Goal: Task Accomplishment & Management: Use online tool/utility

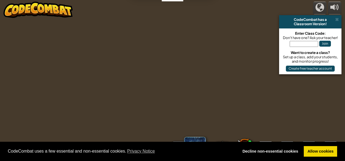
click at [293, 44] on input "text" at bounding box center [304, 44] width 28 height 6
type input "HillGoodArt"
click at [325, 45] on button "Join" at bounding box center [325, 44] width 12 height 6
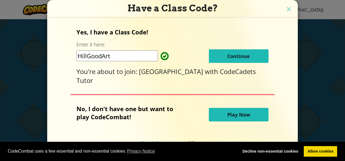
click at [234, 58] on span "Continue" at bounding box center [238, 56] width 23 height 7
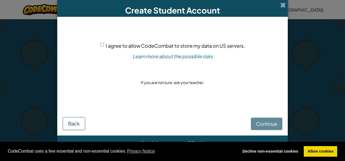
click at [101, 45] on input "I agree to allow CodeCombat to store my data on US servers." at bounding box center [102, 45] width 4 height 4
checkbox input "true"
click at [260, 120] on button "Continue" at bounding box center [266, 124] width 31 height 12
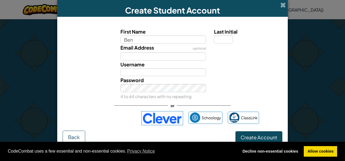
type input "Ben"
click at [132, 54] on input "Email Address" at bounding box center [163, 56] width 86 height 8
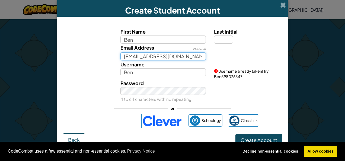
type input "[EMAIL_ADDRESS][DOMAIN_NAME]"
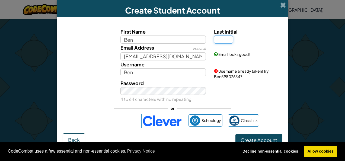
click at [220, 39] on input "Last Initial" at bounding box center [223, 40] width 19 height 8
type input "C"
click at [206, 59] on div "Email Address optional [EMAIL_ADDRESS][DOMAIN_NAME]" at bounding box center [163, 52] width 94 height 17
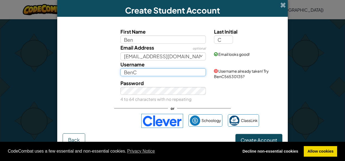
click at [147, 74] on input "BenC" at bounding box center [163, 72] width 86 height 8
type input "Bencameronvale"
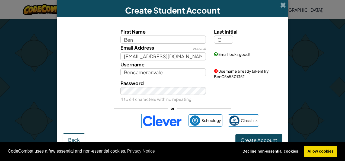
click at [213, 84] on div "Password 4 to 64 characters with no repeating" at bounding box center [172, 91] width 225 height 24
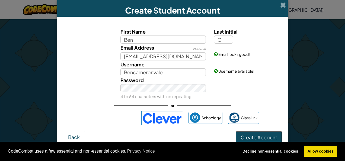
click at [255, 136] on span "Create Account" at bounding box center [259, 137] width 37 height 6
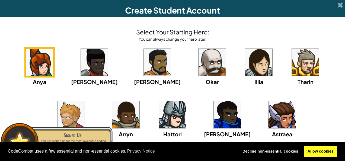
click at [320, 147] on link "Allow cookies" at bounding box center [320, 151] width 33 height 11
click at [318, 148] on link "Allow cookies" at bounding box center [320, 151] width 33 height 11
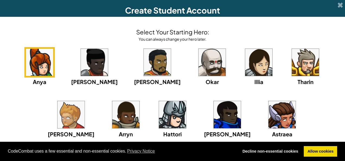
click at [112, 116] on img at bounding box center [125, 114] width 27 height 27
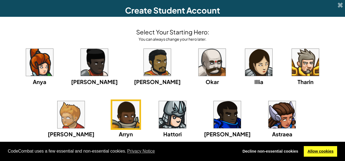
click at [318, 150] on link "Allow cookies" at bounding box center [320, 151] width 33 height 11
click at [315, 150] on link "Allow cookies" at bounding box center [320, 151] width 33 height 11
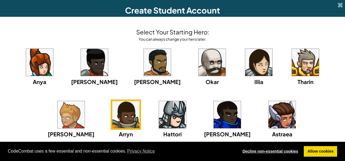
click at [301, 151] on link "Decline non-essential cookies" at bounding box center [270, 151] width 63 height 11
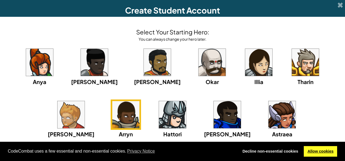
click at [312, 148] on link "Allow cookies" at bounding box center [320, 151] width 33 height 11
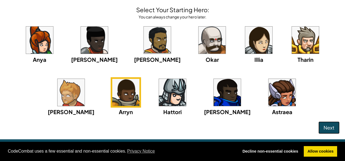
click at [319, 125] on button "Next" at bounding box center [329, 128] width 21 height 12
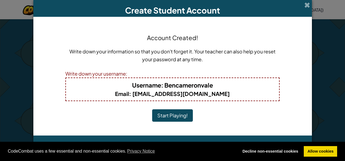
scroll to position [0, 0]
click at [184, 118] on button "Start Playing!" at bounding box center [172, 115] width 41 height 12
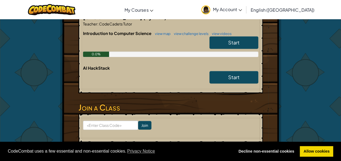
scroll to position [89, 0]
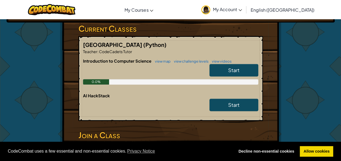
click at [225, 66] on link "Start" at bounding box center [234, 70] width 49 height 12
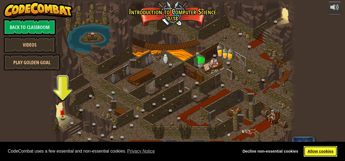
click at [311, 149] on link "Allow cookies" at bounding box center [320, 151] width 33 height 11
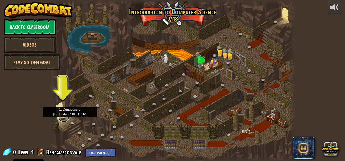
click at [62, 117] on link at bounding box center [63, 117] width 11 height 11
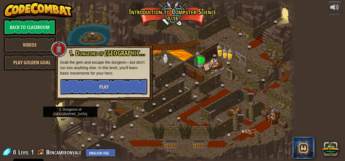
click at [109, 89] on button "Play" at bounding box center [103, 87] width 87 height 16
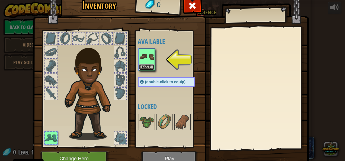
click at [143, 69] on button "Equip" at bounding box center [146, 67] width 15 height 6
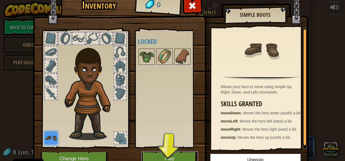
click at [150, 153] on button "Play" at bounding box center [169, 158] width 57 height 15
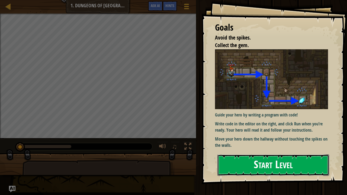
click at [243, 160] on button "Start Level" at bounding box center [274, 165] width 112 height 21
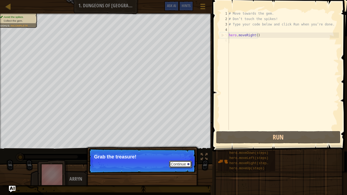
click at [175, 161] on button "Continue" at bounding box center [180, 164] width 23 height 7
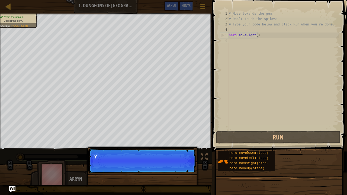
scroll to position [2, 0]
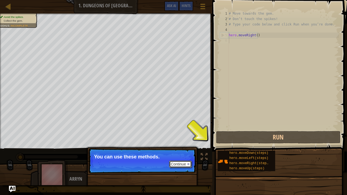
click at [175, 161] on button "Continue" at bounding box center [180, 164] width 23 height 7
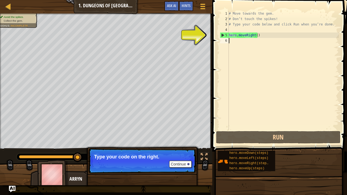
type textarea "h"
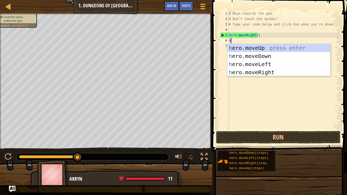
click at [262, 55] on div "h ero.moveUp press enter h ero.moveDown press enter h ero.moveLeft press enter …" at bounding box center [279, 68] width 103 height 49
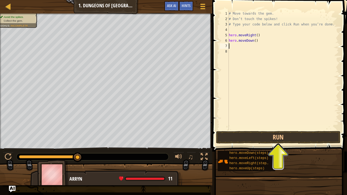
type textarea "h"
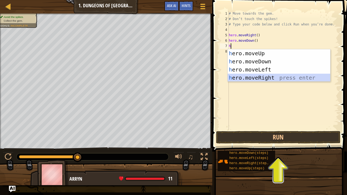
click at [254, 77] on div "h ero.moveUp press enter h ero.moveDown press enter h ero.moveLeft press enter …" at bounding box center [279, 73] width 103 height 49
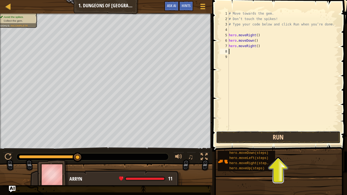
click at [274, 139] on button "Run" at bounding box center [278, 137] width 125 height 12
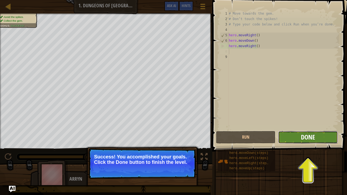
click at [306, 137] on span "Done" at bounding box center [308, 137] width 14 height 9
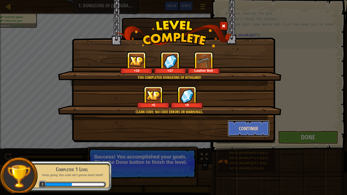
click at [248, 124] on button "Continue" at bounding box center [249, 128] width 42 height 16
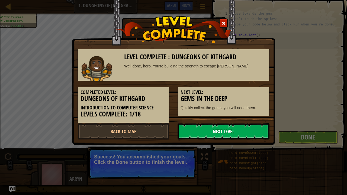
click at [210, 130] on link "Next Level" at bounding box center [224, 131] width 92 height 16
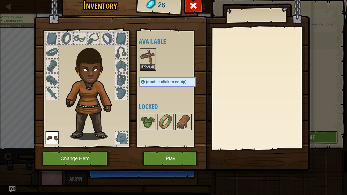
click at [149, 64] on img at bounding box center [147, 56] width 15 height 15
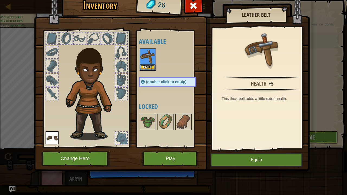
click at [124, 91] on div at bounding box center [121, 94] width 12 height 12
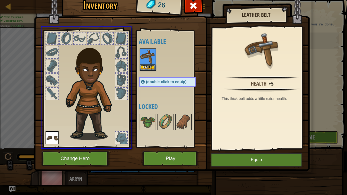
drag, startPoint x: 149, startPoint y: 54, endPoint x: 143, endPoint y: 57, distance: 6.1
click at [143, 57] on div "Inventory 26 Available Equip Equip (double-click to equip) Locked Leather Belt …" at bounding box center [173, 97] width 347 height 195
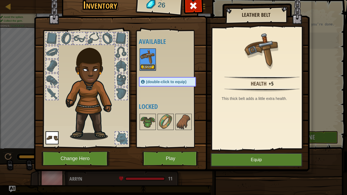
click at [147, 66] on button "Equip" at bounding box center [147, 67] width 15 height 6
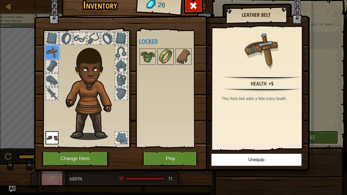
click at [165, 54] on img at bounding box center [165, 56] width 15 height 15
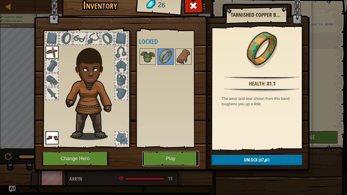
click at [177, 158] on button "Play" at bounding box center [170, 158] width 57 height 15
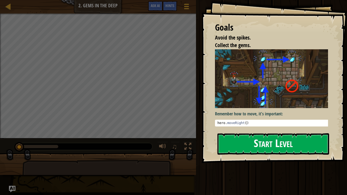
click at [266, 138] on button "Start Level" at bounding box center [274, 144] width 112 height 21
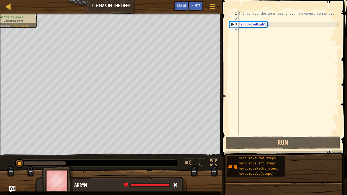
type textarea "h"
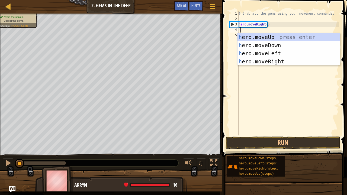
scroll to position [2, 0]
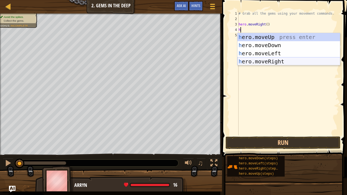
click at [258, 61] on div "h ero.moveUp press enter h ero.moveDown press enter h ero.moveLeft press enter …" at bounding box center [289, 57] width 103 height 49
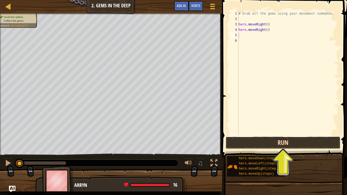
click at [285, 144] on button "Run" at bounding box center [283, 143] width 115 height 12
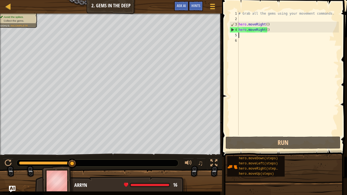
type textarea "h"
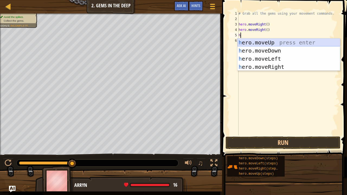
click at [256, 40] on div "h ero.moveUp press enter h ero.moveDown press enter h ero.moveLeft press enter …" at bounding box center [289, 63] width 103 height 49
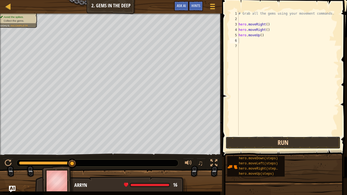
click at [271, 141] on button "Run" at bounding box center [283, 143] width 115 height 12
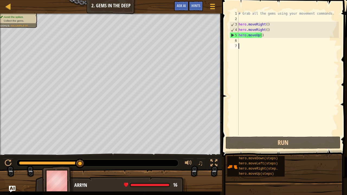
click at [275, 96] on div "# Grab all the gems using your movement commands. hero . moveRight ( ) hero . m…" at bounding box center [288, 79] width 101 height 136
click at [238, 40] on div "6" at bounding box center [234, 40] width 9 height 5
type textarea "h"
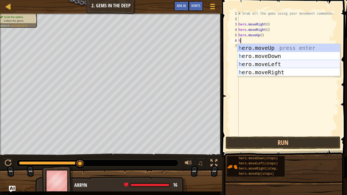
click at [252, 65] on div "h ero.moveUp press enter h ero.moveDown press enter h ero.moveLeft press enter …" at bounding box center [289, 68] width 103 height 49
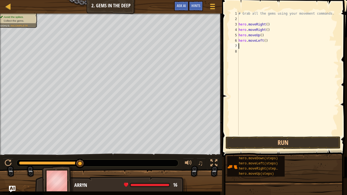
type textarea "h"
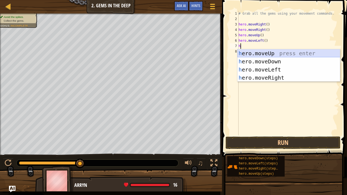
click at [254, 57] on div "h ero.moveUp press enter h ero.moveDown press enter h ero.moveLeft press enter …" at bounding box center [289, 73] width 103 height 49
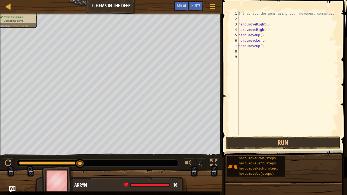
click at [239, 45] on div "# Grab all the gems using your movement commands. hero . moveRight ( ) hero . m…" at bounding box center [288, 79] width 101 height 136
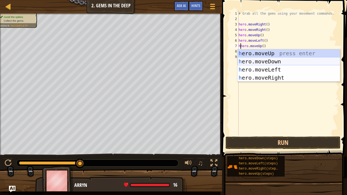
click at [262, 59] on div "h ero.moveUp press enter h ero.moveDown press enter h ero.moveLeft press enter …" at bounding box center [289, 73] width 103 height 49
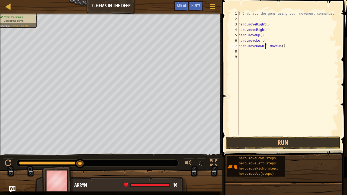
click at [239, 46] on div "# Grab all the gems using your movement commands. hero . moveRight ( ) hero . m…" at bounding box center [288, 79] width 101 height 136
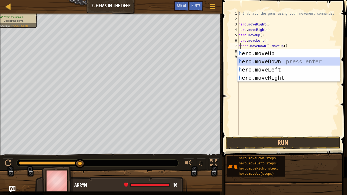
click at [256, 59] on div "h ero.moveUp press enter h ero.moveDown press enter h ero.moveLeft press enter …" at bounding box center [289, 73] width 103 height 49
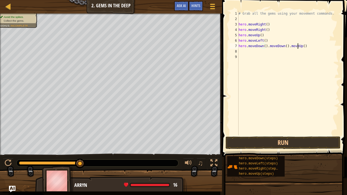
click at [298, 46] on div "# Grab all the gems using your movement commands. hero . moveRight ( ) hero . m…" at bounding box center [288, 79] width 101 height 136
click at [290, 46] on div "# Grab all the gems using your movement commands. hero . moveRight ( ) hero . m…" at bounding box center [288, 79] width 101 height 136
click at [296, 142] on button "Run" at bounding box center [283, 143] width 115 height 12
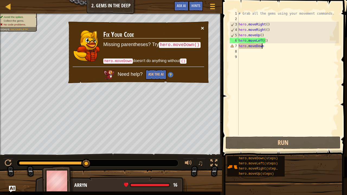
click at [202, 27] on button "×" at bounding box center [202, 28] width 3 height 6
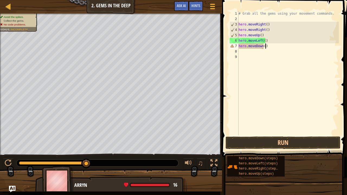
scroll to position [2, 2]
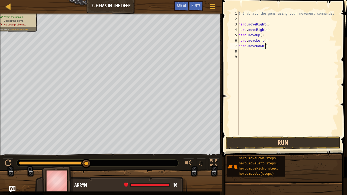
type textarea "hero.moveDown()"
click at [277, 139] on button "Run" at bounding box center [283, 143] width 115 height 12
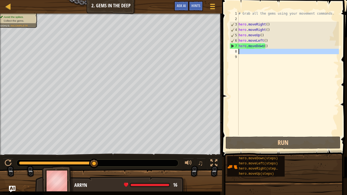
click at [238, 51] on div "8" at bounding box center [234, 51] width 9 height 5
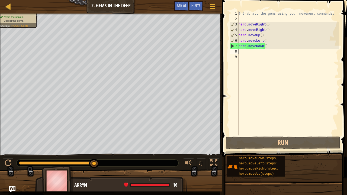
type textarea "h"
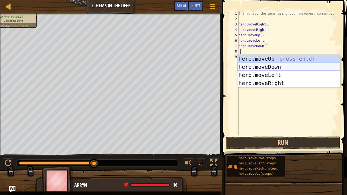
click at [254, 67] on div "h ero.moveUp press enter h ero.moveDown press enter h ero.moveLeft press enter …" at bounding box center [289, 79] width 103 height 49
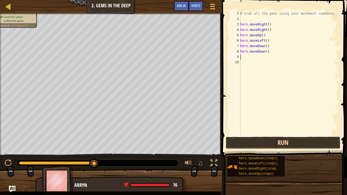
click at [281, 145] on button "Run" at bounding box center [283, 143] width 115 height 12
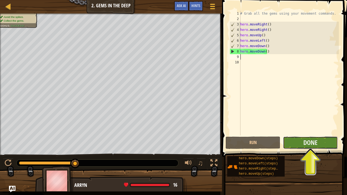
click at [321, 144] on button "Done" at bounding box center [310, 143] width 55 height 12
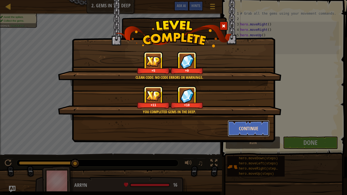
click at [249, 128] on button "Continue" at bounding box center [249, 128] width 42 height 16
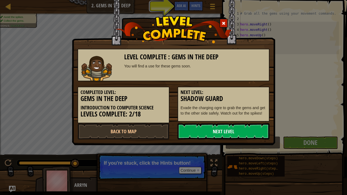
click at [213, 126] on link "Next Level" at bounding box center [224, 131] width 92 height 16
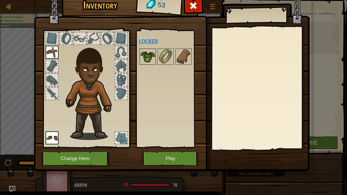
click at [146, 57] on img at bounding box center [147, 56] width 15 height 15
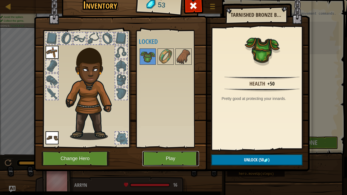
click at [172, 158] on button "Play" at bounding box center [170, 158] width 57 height 15
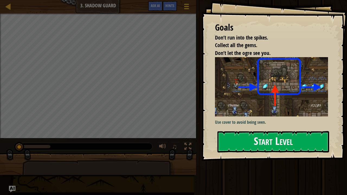
click at [262, 147] on button "Start Level" at bounding box center [274, 141] width 112 height 21
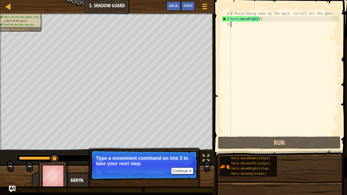
type textarea "h"
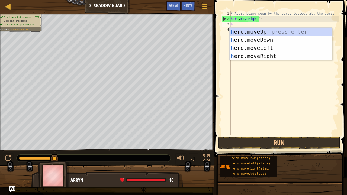
scroll to position [2, 0]
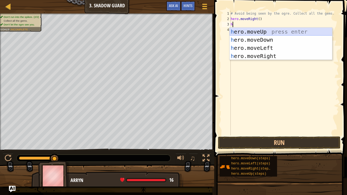
click at [246, 29] on div "h ero.moveUp press enter h ero.moveDown press enter h ero.moveLeft press enter …" at bounding box center [281, 52] width 103 height 49
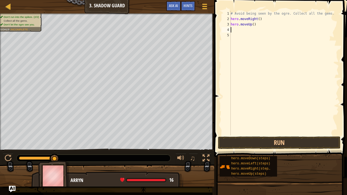
type textarea "h"
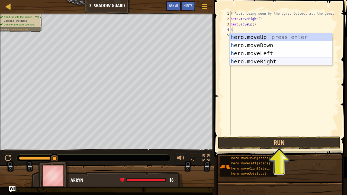
click at [251, 60] on div "h ero.moveUp press enter h ero.moveDown press enter h ero.moveLeft press enter …" at bounding box center [281, 57] width 103 height 49
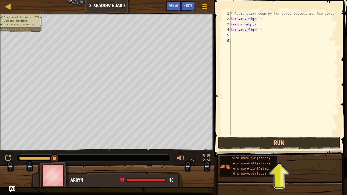
type textarea "h"
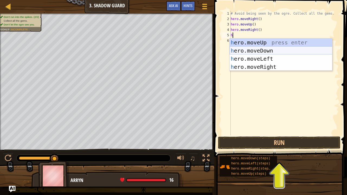
click at [245, 50] on div "h ero.moveUp press enter h ero.moveDown press enter h ero.moveLeft press enter …" at bounding box center [281, 63] width 103 height 49
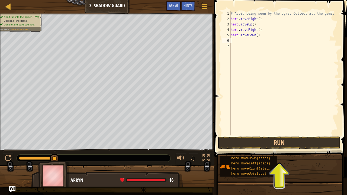
type textarea "h"
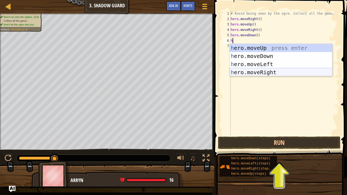
click at [257, 72] on div "h ero.moveUp press enter h ero.moveDown press enter h ero.moveLeft press enter …" at bounding box center [281, 68] width 103 height 49
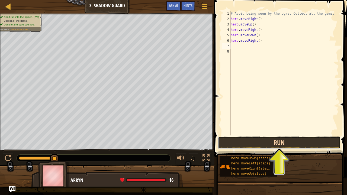
click at [285, 142] on button "Run" at bounding box center [279, 143] width 123 height 12
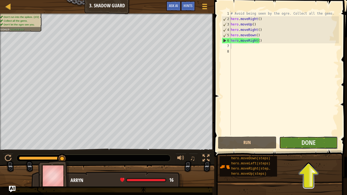
click at [295, 141] on button "Done" at bounding box center [309, 143] width 59 height 12
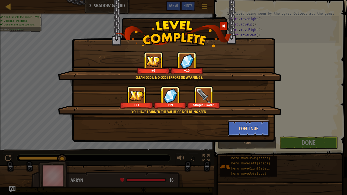
click at [249, 129] on button "Continue" at bounding box center [249, 128] width 42 height 16
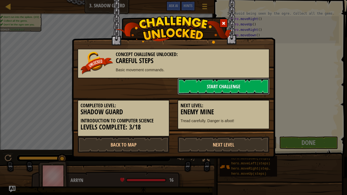
click at [214, 84] on link "Start Challenge" at bounding box center [224, 86] width 92 height 16
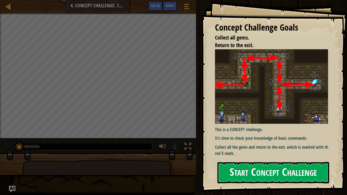
click at [257, 161] on button "Start Concept Challenge" at bounding box center [274, 172] width 112 height 21
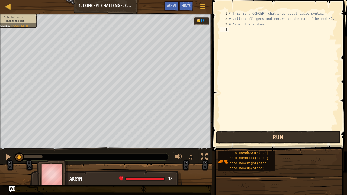
type textarea "h"
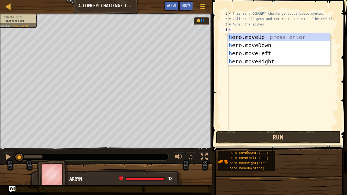
scroll to position [2, 0]
click at [249, 34] on div "h ero.moveUp press enter h ero.moveDown press enter h ero.moveLeft press enter …" at bounding box center [279, 57] width 103 height 49
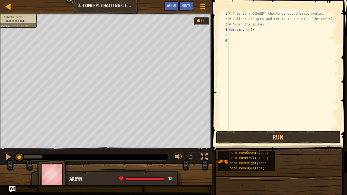
type textarea "h"
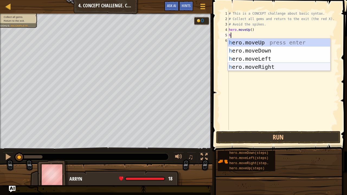
click at [244, 65] on div "h ero.moveUp press enter h ero.moveDown press enter h ero.moveLeft press enter …" at bounding box center [279, 63] width 103 height 49
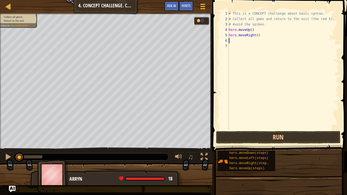
type textarea "h"
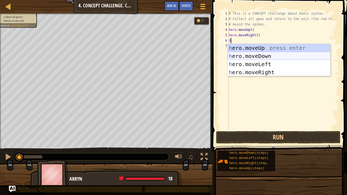
click at [243, 55] on div "h ero.moveUp press enter h ero.moveDown press enter h ero.moveLeft press enter …" at bounding box center [279, 68] width 103 height 49
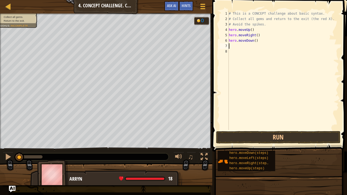
type textarea "h"
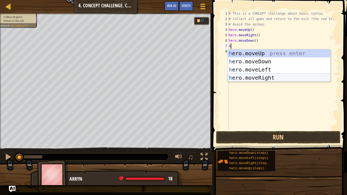
click at [249, 77] on div "h ero.moveUp press enter h ero.moveDown press enter h ero.moveLeft press enter …" at bounding box center [279, 73] width 103 height 49
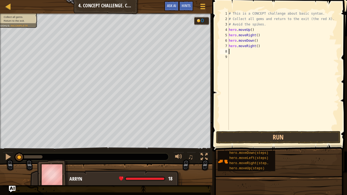
type textarea "h"
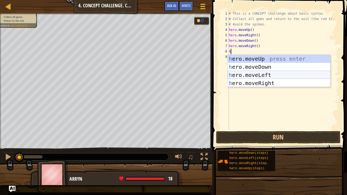
click at [245, 73] on div "h ero.moveUp press enter h ero.moveDown press enter h ero.moveLeft press enter …" at bounding box center [279, 79] width 103 height 49
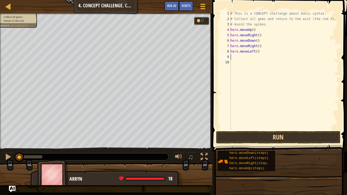
type textarea "h"
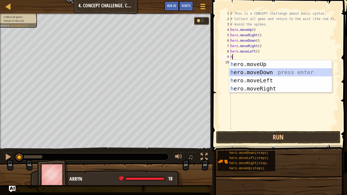
click at [248, 71] on div "h ero.moveUp press enter h ero.moveDown press enter h ero.moveLeft press enter …" at bounding box center [281, 84] width 103 height 49
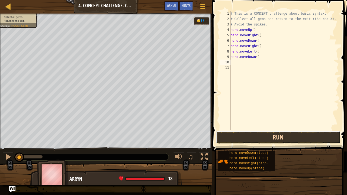
click at [267, 136] on button "Run" at bounding box center [278, 137] width 125 height 12
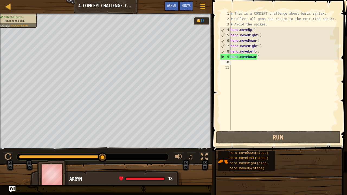
type textarea "h"
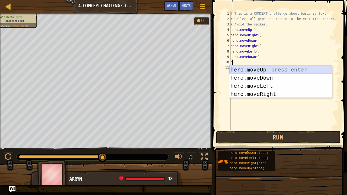
click at [243, 68] on div "h ero.moveUp press enter h ero.moveDown press enter h ero.moveLeft press enter …" at bounding box center [281, 90] width 103 height 49
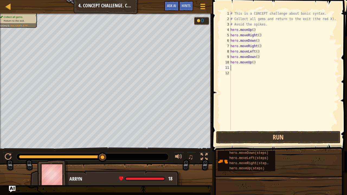
type textarea "h"
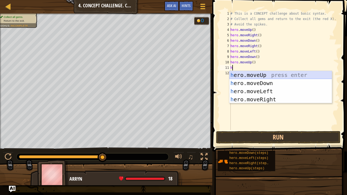
click at [242, 74] on div "h ero.moveUp press enter h ero.moveDown press enter h ero.moveLeft press enter …" at bounding box center [281, 95] width 103 height 49
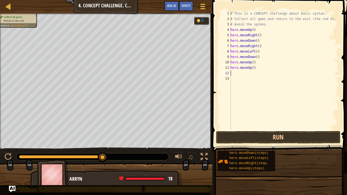
click at [230, 73] on div "12" at bounding box center [225, 73] width 11 height 5
type textarea "h"
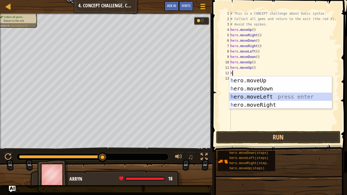
click at [244, 96] on div "h ero.moveUp press enter h ero.moveDown press enter h ero.moveLeft press enter …" at bounding box center [281, 101] width 103 height 49
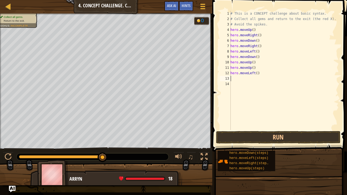
type textarea "h"
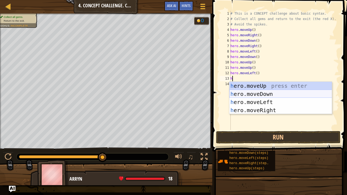
click at [251, 93] on div "h ero.moveUp press enter h ero.moveDown press enter h ero.moveLeft press enter …" at bounding box center [281, 106] width 103 height 49
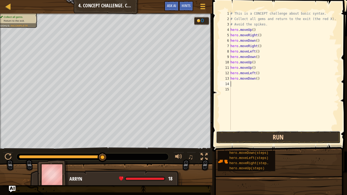
click at [284, 136] on button "Run" at bounding box center [278, 137] width 125 height 12
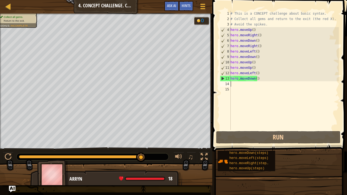
type textarea "h"
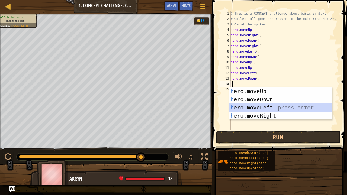
click at [249, 106] on div "h ero.moveUp press enter h ero.moveDown press enter h ero.moveLeft press enter …" at bounding box center [281, 111] width 103 height 49
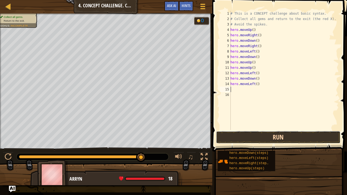
click at [261, 137] on button "Run" at bounding box center [278, 137] width 125 height 12
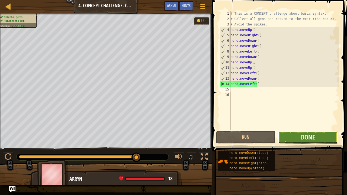
click at [298, 136] on button "Done" at bounding box center [307, 137] width 59 height 12
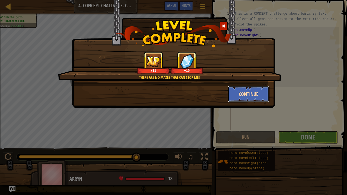
click at [247, 91] on button "Continue" at bounding box center [249, 94] width 42 height 16
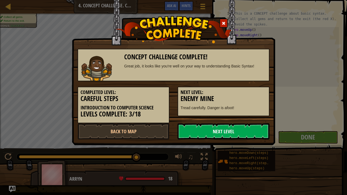
click at [219, 128] on link "Next Level" at bounding box center [224, 131] width 92 height 16
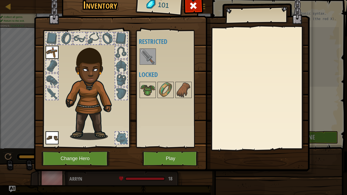
click at [147, 55] on img at bounding box center [147, 56] width 15 height 15
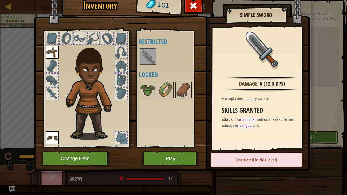
click at [184, 150] on img at bounding box center [172, 73] width 276 height 197
click at [179, 157] on button "Play" at bounding box center [170, 158] width 57 height 15
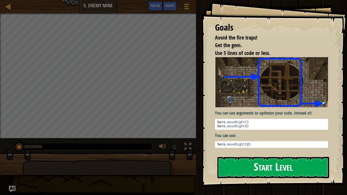
click at [262, 161] on button "Start Level" at bounding box center [274, 167] width 112 height 21
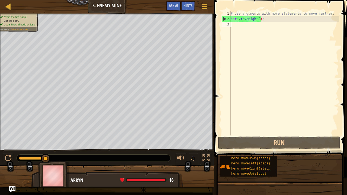
type textarea "h"
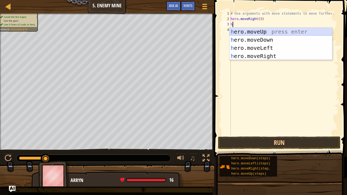
click at [243, 30] on div "h ero.moveUp press enter h ero.moveDown press enter h ero.moveLeft press enter …" at bounding box center [281, 52] width 103 height 49
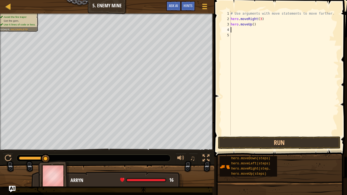
type textarea "h"
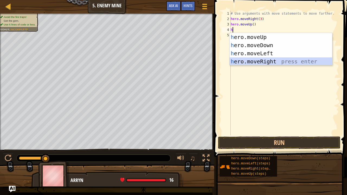
click at [249, 61] on div "h ero.moveUp press enter h ero.moveDown press enter h ero.moveLeft press enter …" at bounding box center [281, 57] width 103 height 49
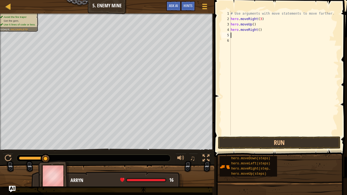
type textarea "h"
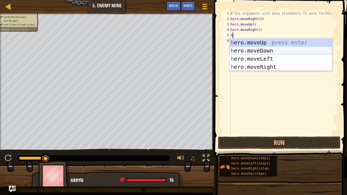
click at [257, 48] on div "h ero.moveUp press enter h ero.moveDown press enter h ero.moveLeft press enter …" at bounding box center [281, 63] width 103 height 49
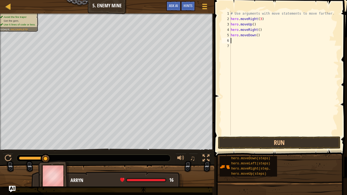
click at [255, 35] on div "# Use arguments with move statements to move farther. hero . moveRight ( 3 ) he…" at bounding box center [284, 79] width 109 height 136
click at [256, 36] on div "# Use arguments with move statements to move farther. hero . moveRight ( 3 ) he…" at bounding box center [284, 79] width 109 height 136
type textarea "hero.moveDown(3)"
click at [232, 41] on div "# Use arguments with move statements to move farther. hero . moveRight ( 3 ) he…" at bounding box center [284, 79] width 109 height 136
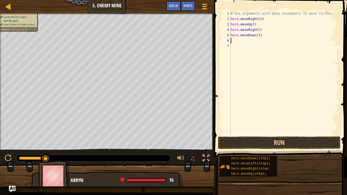
scroll to position [2, 0]
type textarea "h"
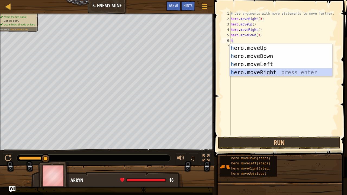
click at [253, 70] on div "h ero.moveUp press enter h ero.moveDown press enter h ero.moveLeft press enter …" at bounding box center [281, 68] width 103 height 49
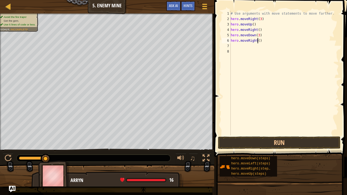
click at [258, 41] on div "# Use arguments with move statements to move farther. hero . moveRight ( 3 ) he…" at bounding box center [284, 79] width 109 height 136
type textarea "hero.moveRight(2)"
click at [277, 141] on button "Run" at bounding box center [279, 143] width 123 height 12
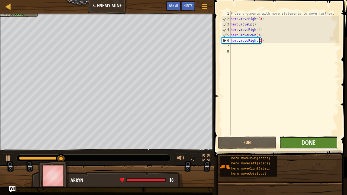
click at [300, 143] on button "Done" at bounding box center [309, 143] width 59 height 12
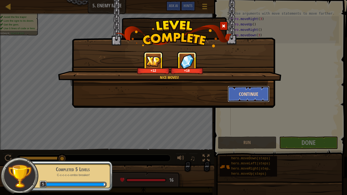
click at [251, 94] on button "Continue" at bounding box center [249, 94] width 42 height 16
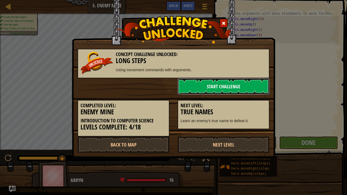
click at [210, 84] on link "Start Challenge" at bounding box center [224, 86] width 92 height 16
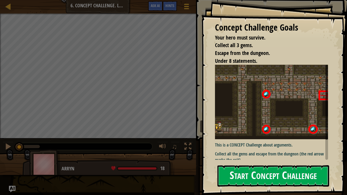
click at [261, 161] on button "Start Concept Challenge" at bounding box center [274, 176] width 112 height 21
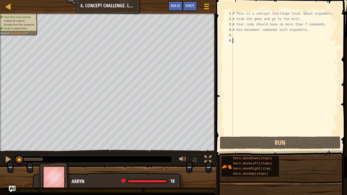
click at [232, 34] on div "5" at bounding box center [228, 35] width 9 height 5
type textarea "h"
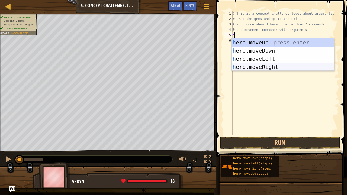
click at [260, 66] on div "h ero.moveUp press enter h ero.moveDown press enter h ero.moveLeft press enter …" at bounding box center [283, 63] width 103 height 49
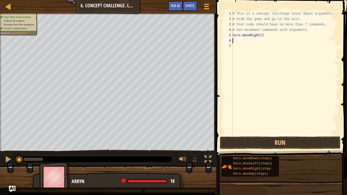
type textarea "h"
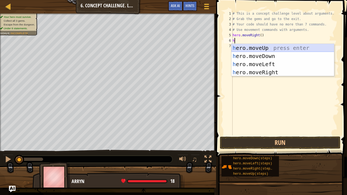
click at [263, 46] on div "h ero.moveUp press enter h ero.moveDown press enter h ero.moveLeft press enter …" at bounding box center [283, 68] width 103 height 49
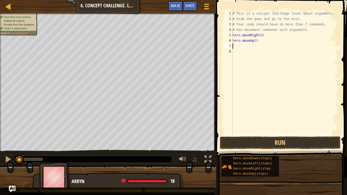
click at [254, 42] on div "# This is a concept challenge level about arguments. # Grab the gems and go to …" at bounding box center [285, 79] width 107 height 136
type textarea "hero.moveUp(3)"
click at [234, 46] on div "# This is a concept challenge level about arguments. # Grab the gems and go to …" at bounding box center [285, 79] width 107 height 136
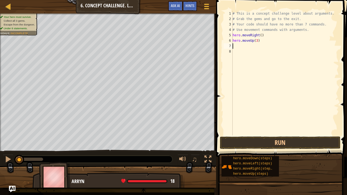
type textarea "h"
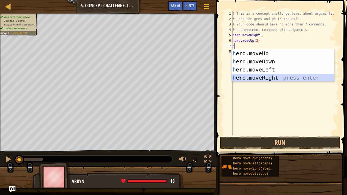
click at [246, 78] on div "h ero.moveUp press enter h ero.moveDown press enter h ero.moveLeft press enter …" at bounding box center [283, 73] width 103 height 49
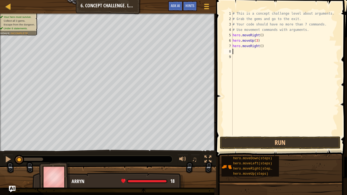
click at [259, 46] on div "# This is a concept challenge level about arguments. # Grab the gems and go to …" at bounding box center [285, 79] width 107 height 136
type textarea "hero.moveRight(2)"
click at [233, 51] on div "8" at bounding box center [228, 51] width 9 height 5
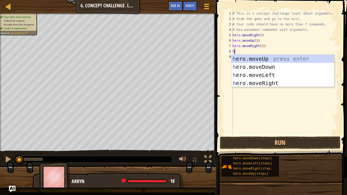
type textarea "h"
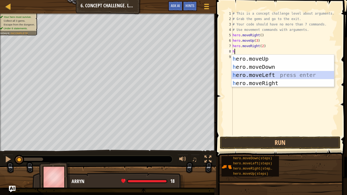
click at [243, 74] on div "h ero.moveUp press enter h ero.moveDown press enter h ero.moveLeft press enter …" at bounding box center [283, 79] width 103 height 49
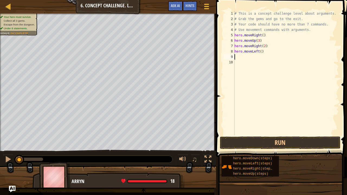
type textarea "h"
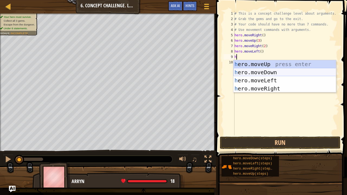
click at [253, 70] on div "h ero.moveUp press enter h ero.moveDown press enter h ero.moveLeft press enter …" at bounding box center [285, 84] width 103 height 49
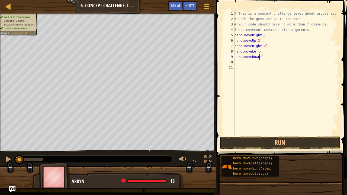
click at [259, 57] on div "# This is a concept challenge level about arguments. # Grab the gems and go to …" at bounding box center [287, 79] width 106 height 136
type textarea "hero.moveDown(2)"
click at [236, 62] on div "# This is a concept challenge level about arguments. # Grab the gems and go to …" at bounding box center [287, 79] width 106 height 136
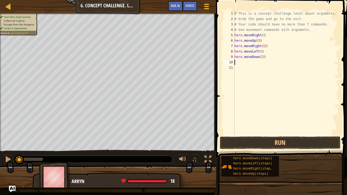
type textarea "h"
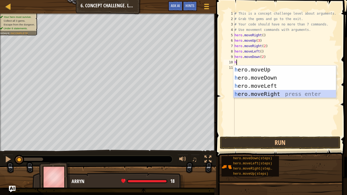
click at [252, 93] on div "h ero.moveUp press enter h ero.moveDown press enter h ero.moveLeft press enter …" at bounding box center [285, 90] width 103 height 49
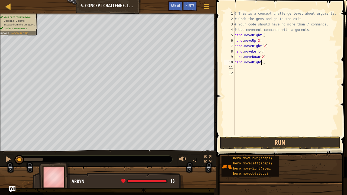
click at [262, 63] on div "# This is a concept challenge level about arguments. # Grab the gems and go to …" at bounding box center [287, 79] width 106 height 136
type textarea "hero.moveRight(2)"
click at [236, 68] on div "# This is a concept challenge level about arguments. # Grab the gems and go to …" at bounding box center [287, 79] width 106 height 136
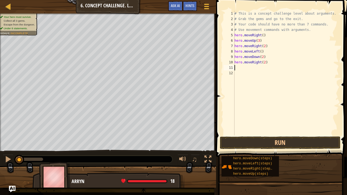
type textarea "h"
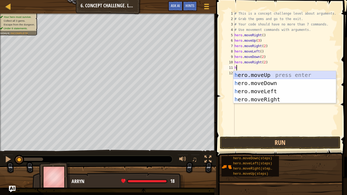
click at [250, 74] on div "h ero.moveUp press enter h ero.moveDown press enter h ero.moveLeft press enter …" at bounding box center [285, 95] width 103 height 49
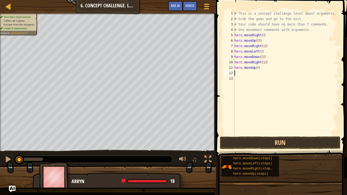
click at [256, 67] on div "# This is a concept challenge level about arguments. # Grab the gems and go to …" at bounding box center [287, 79] width 106 height 136
type textarea "hero.moveUp(2)"
click at [236, 71] on div "# This is a concept challenge level about arguments. # Grab the gems and go to …" at bounding box center [287, 79] width 106 height 136
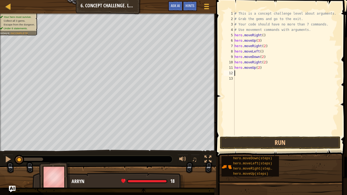
type textarea "h"
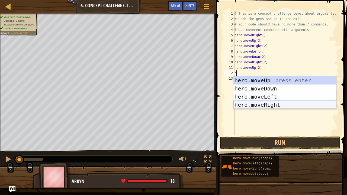
click at [249, 103] on div "h ero.moveUp press enter h ero.moveDown press enter h ero.moveLeft press enter …" at bounding box center [285, 101] width 103 height 49
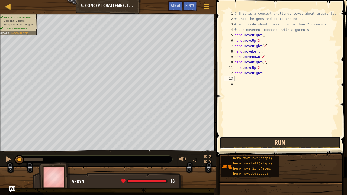
click at [268, 142] on button "Run" at bounding box center [280, 143] width 121 height 12
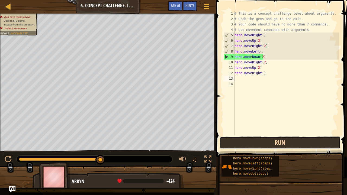
click at [268, 143] on button "Run" at bounding box center [280, 143] width 121 height 12
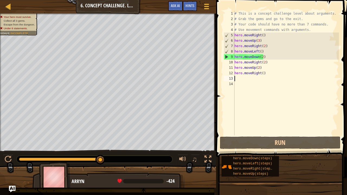
click at [264, 46] on div "# This is a concept challenge level about arguments. # Grab the gems and go to …" at bounding box center [287, 79] width 106 height 136
drag, startPoint x: 261, startPoint y: 46, endPoint x: 233, endPoint y: 46, distance: 28.5
click at [233, 46] on div "hero.moveRight(2) 1 2 3 4 5 6 7 8 9 10 11 12 13 14 # This is a concept challeng…" at bounding box center [281, 73] width 116 height 125
type textarea "2)"
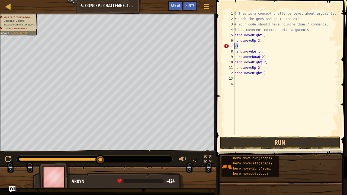
drag, startPoint x: 238, startPoint y: 46, endPoint x: 234, endPoint y: 46, distance: 3.8
click at [234, 46] on div "2) 1 2 3 4 5 6 7 8 9 10 11 12 13 14 # This is a concept challenge level about a…" at bounding box center [281, 73] width 116 height 125
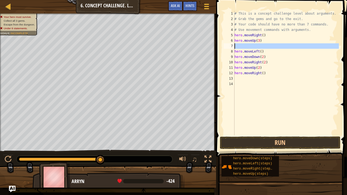
click at [234, 46] on div "7" at bounding box center [229, 45] width 11 height 5
type textarea "hero.moveLeft()"
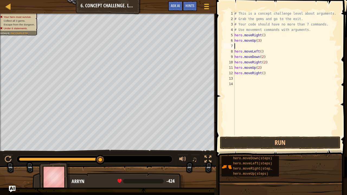
click at [234, 46] on div "7" at bounding box center [229, 45] width 11 height 5
type textarea "hero.moveLeft()"
click at [264, 141] on button "Run" at bounding box center [280, 143] width 121 height 12
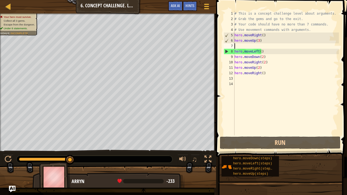
type textarea "h"
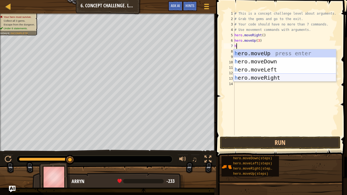
click at [256, 76] on div "h ero.moveUp press enter h ero.moveDown press enter h ero.moveLeft press enter …" at bounding box center [285, 73] width 103 height 49
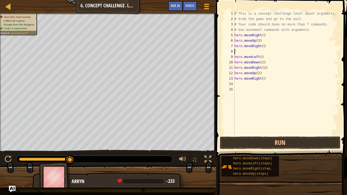
click at [262, 47] on div "# This is a concept challenge level about arguments. # Grab the gems and go to …" at bounding box center [287, 79] width 106 height 136
click at [232, 57] on div "9" at bounding box center [229, 56] width 11 height 5
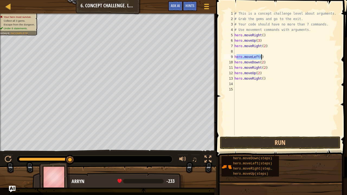
drag, startPoint x: 236, startPoint y: 56, endPoint x: 269, endPoint y: 57, distance: 33.1
click at [269, 57] on div "# This is a concept challenge level about arguments. # Grab the gems and go to …" at bounding box center [287, 79] width 106 height 136
type textarea "h"
drag, startPoint x: 235, startPoint y: 57, endPoint x: 238, endPoint y: 58, distance: 3.5
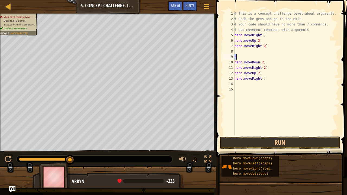
click at [238, 58] on div "# This is a concept challenge level about arguments. # Grab the gems and go to …" at bounding box center [287, 79] width 106 height 136
click at [276, 142] on button "Run" at bounding box center [280, 143] width 121 height 12
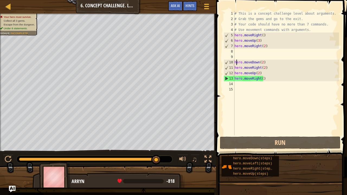
click at [237, 61] on div "# This is a concept challenge level about arguments. # Grab the gems and go to …" at bounding box center [287, 79] width 106 height 136
click at [231, 35] on div "5" at bounding box center [229, 35] width 11 height 5
click at [229, 34] on div "5" at bounding box center [229, 35] width 11 height 5
click at [228, 34] on div "5" at bounding box center [229, 35] width 11 height 5
click at [258, 42] on div "# This is a concept challenge level about arguments. # Grab the gems and go to …" at bounding box center [287, 79] width 106 height 136
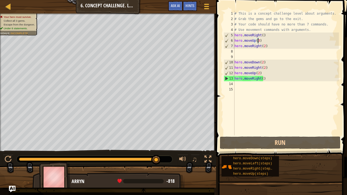
click at [261, 63] on div "# This is a concept challenge level about arguments. # Grab the gems and go to …" at bounding box center [287, 79] width 106 height 136
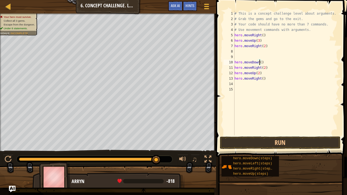
click at [258, 67] on div "# This is a concept challenge level about arguments. # Grab the gems and go to …" at bounding box center [287, 79] width 106 height 136
click at [259, 68] on div "# This is a concept challenge level about arguments. # Grab the gems and go to …" at bounding box center [287, 79] width 106 height 136
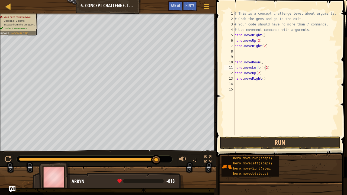
click at [264, 68] on div "# This is a concept challenge level about arguments. # Grab the gems and go to …" at bounding box center [287, 79] width 106 height 136
click at [263, 67] on div "# This is a concept challenge level about arguments. # Grab the gems and go to …" at bounding box center [287, 79] width 106 height 136
click at [257, 73] on div "# This is a concept challenge level about arguments. # Grab the gems and go to …" at bounding box center [287, 79] width 106 height 136
click at [261, 74] on div "# This is a concept challenge level about arguments. # Grab the gems and go to …" at bounding box center [287, 79] width 106 height 136
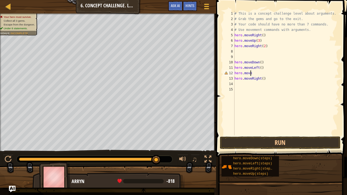
type textarea "hero.moved"
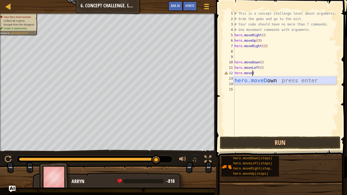
click at [268, 79] on div "hero.moveD own press enter" at bounding box center [285, 89] width 103 height 24
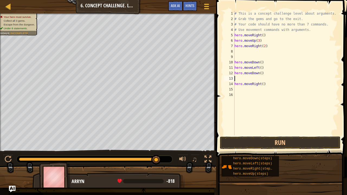
scroll to position [2, 0]
click at [259, 74] on div "# This is a concept challenge level about arguments. # Grab the gems and go to …" at bounding box center [287, 79] width 106 height 136
type textarea "hero.moveDown(2)"
click at [235, 89] on div "# This is a concept challenge level about arguments. # Grab the gems and go to …" at bounding box center [287, 79] width 106 height 136
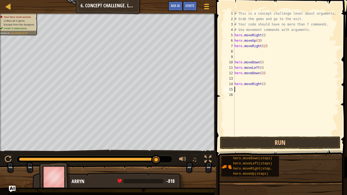
scroll to position [2, 0]
type textarea "h"
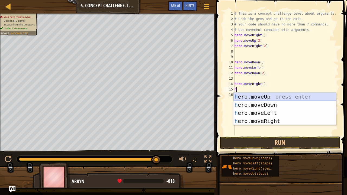
click at [258, 94] on div "h ero.moveUp press enter h ero.moveDown press enter h ero.moveLeft press enter …" at bounding box center [285, 117] width 103 height 49
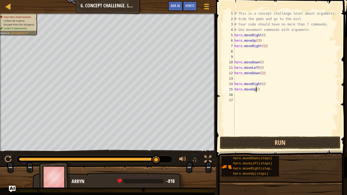
click at [256, 90] on div "# This is a concept challenge level about arguments. # Grab the gems and go to …" at bounding box center [287, 79] width 106 height 136
type textarea "hero.moveUp(2)"
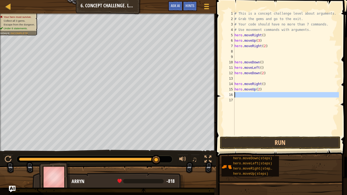
click at [233, 94] on div "16" at bounding box center [229, 94] width 11 height 5
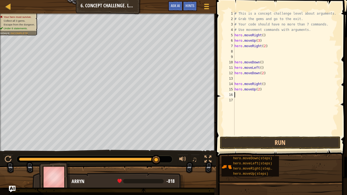
type textarea "h"
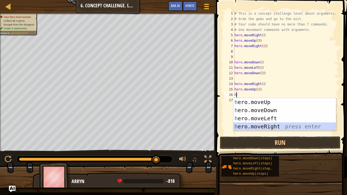
click at [257, 126] on div "h ero.moveUp press enter h ero.moveDown press enter h ero.moveLeft press enter …" at bounding box center [285, 122] width 103 height 49
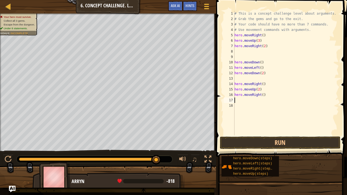
click at [261, 96] on div "# This is a concept challenge level about arguments. # Grab the gems and go to …" at bounding box center [287, 79] width 106 height 136
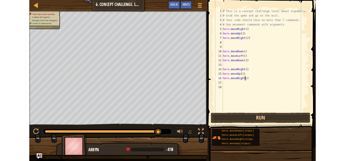
scroll to position [2, 2]
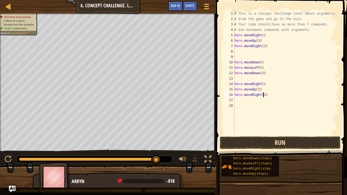
type textarea "hero.moveRight(2)"
click at [282, 142] on button "Run" at bounding box center [280, 143] width 121 height 12
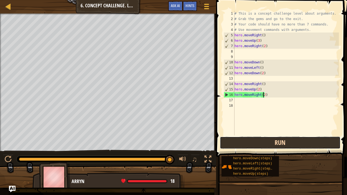
click at [272, 143] on button "Run" at bounding box center [280, 143] width 121 height 12
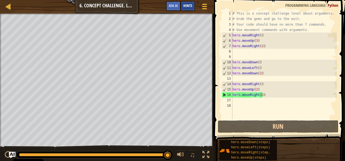
click at [189, 4] on span "Hints" at bounding box center [187, 5] width 9 height 5
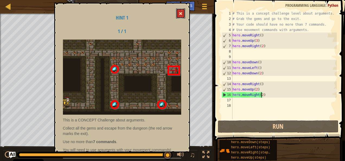
click at [180, 11] on button at bounding box center [180, 13] width 9 height 10
